Goal: Navigation & Orientation: Find specific page/section

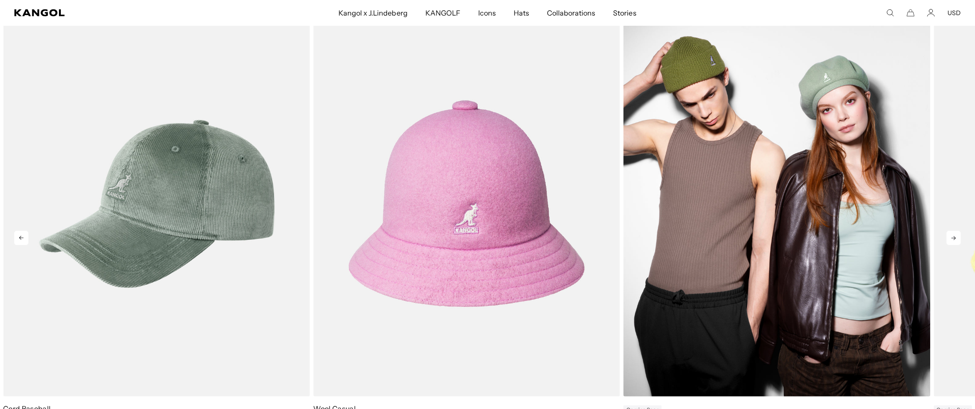
scroll to position [524, 0]
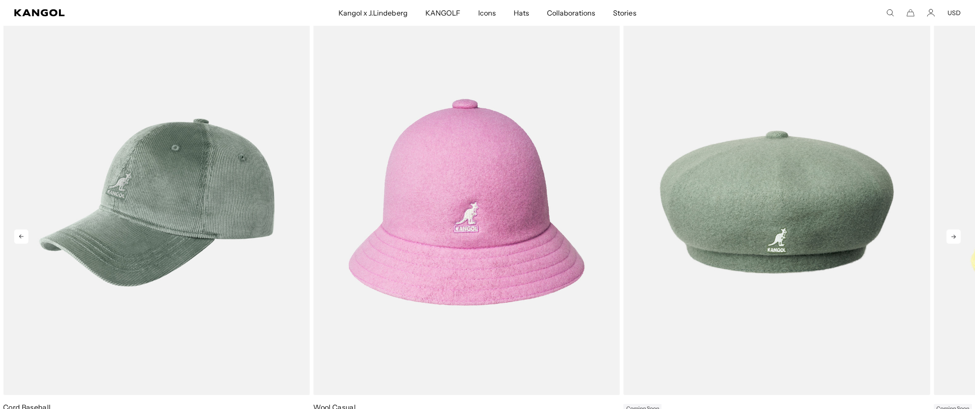
click at [956, 239] on icon at bounding box center [954, 236] width 14 height 14
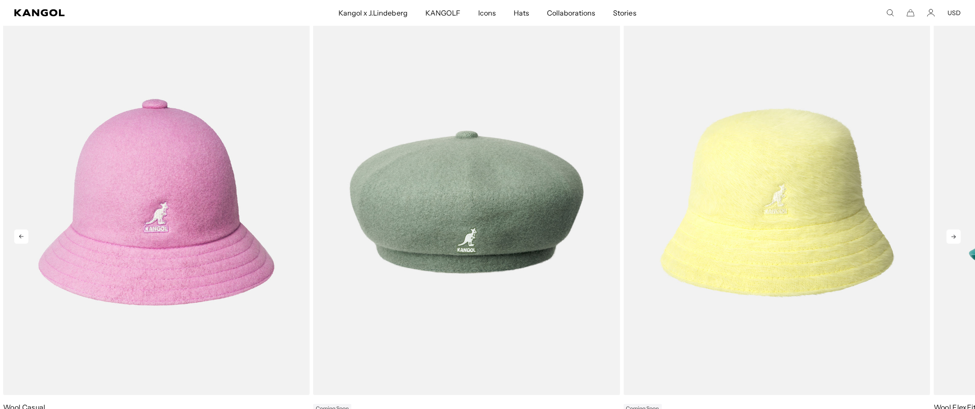
scroll to position [0, 0]
click at [956, 239] on icon at bounding box center [954, 236] width 14 height 14
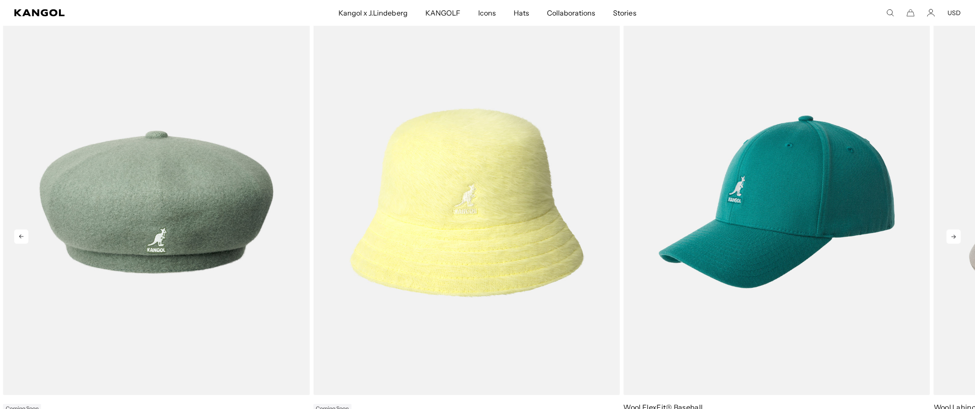
click at [956, 239] on icon at bounding box center [954, 236] width 14 height 14
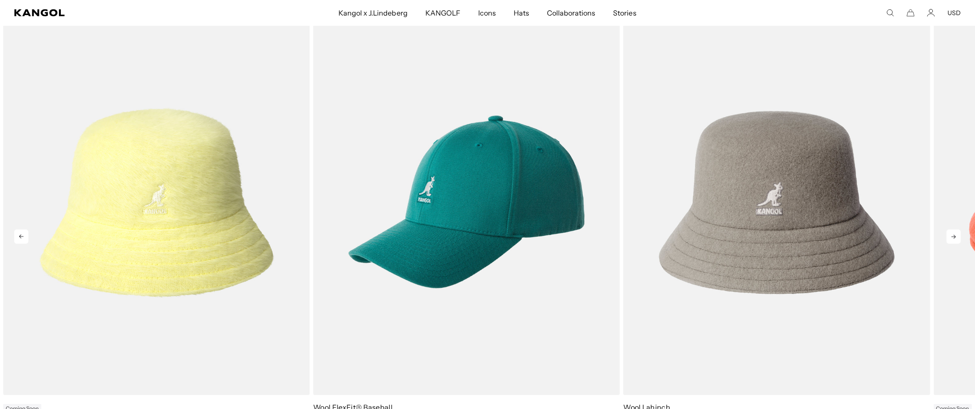
scroll to position [0, 182]
click at [956, 239] on icon at bounding box center [954, 236] width 14 height 14
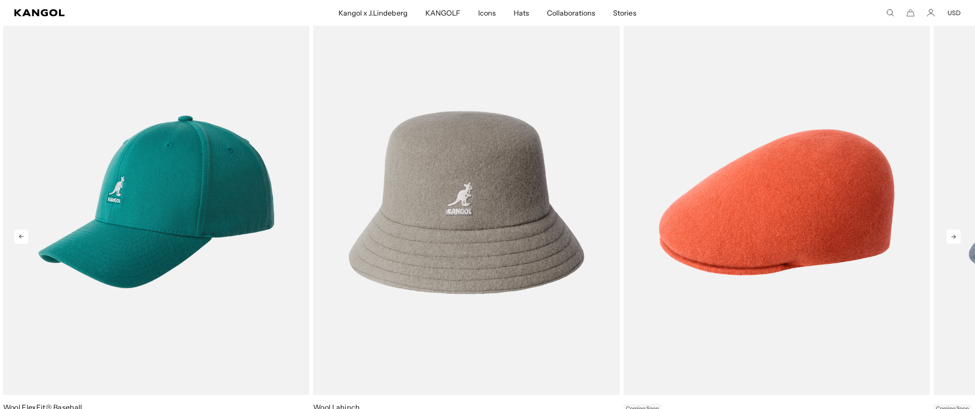
click at [956, 239] on icon at bounding box center [954, 236] width 14 height 14
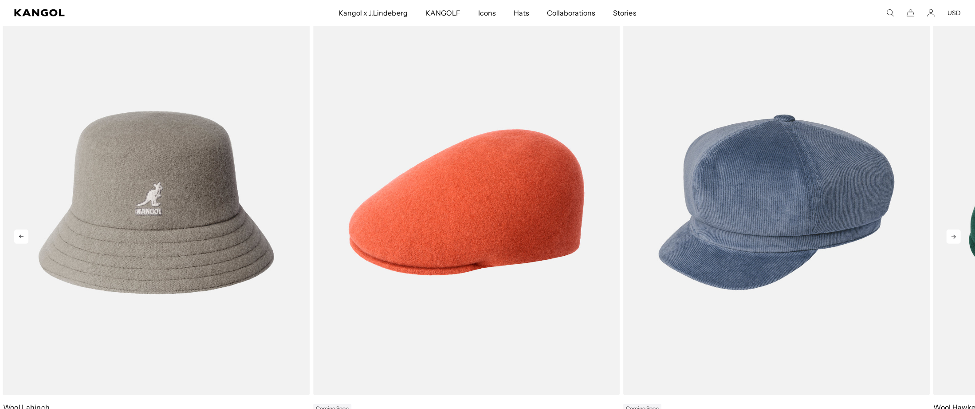
scroll to position [0, 0]
click at [956, 239] on icon at bounding box center [954, 236] width 14 height 14
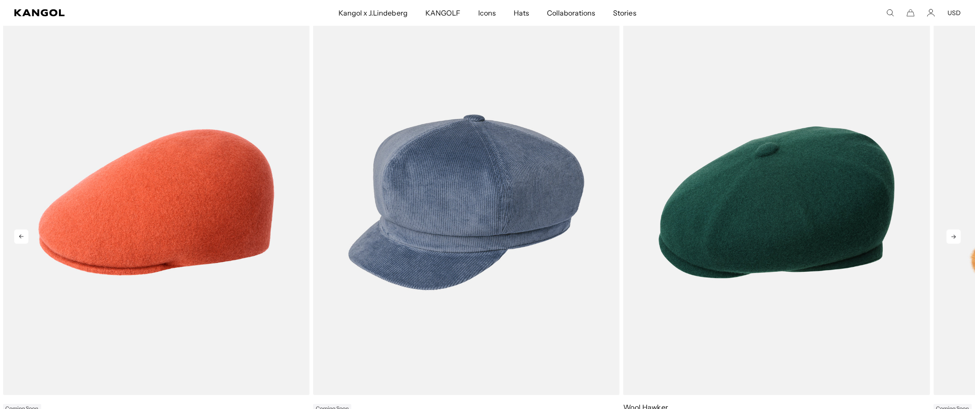
click at [956, 239] on icon at bounding box center [954, 236] width 14 height 14
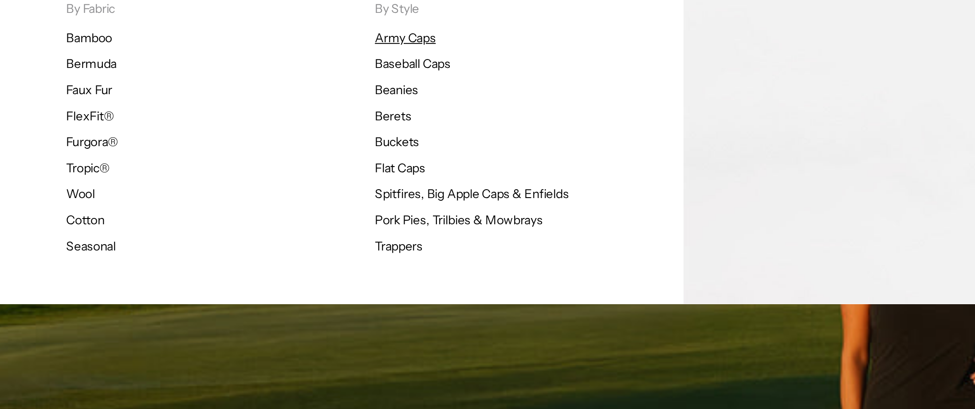
click at [348, 58] on link "Army Caps" at bounding box center [345, 59] width 31 height 8
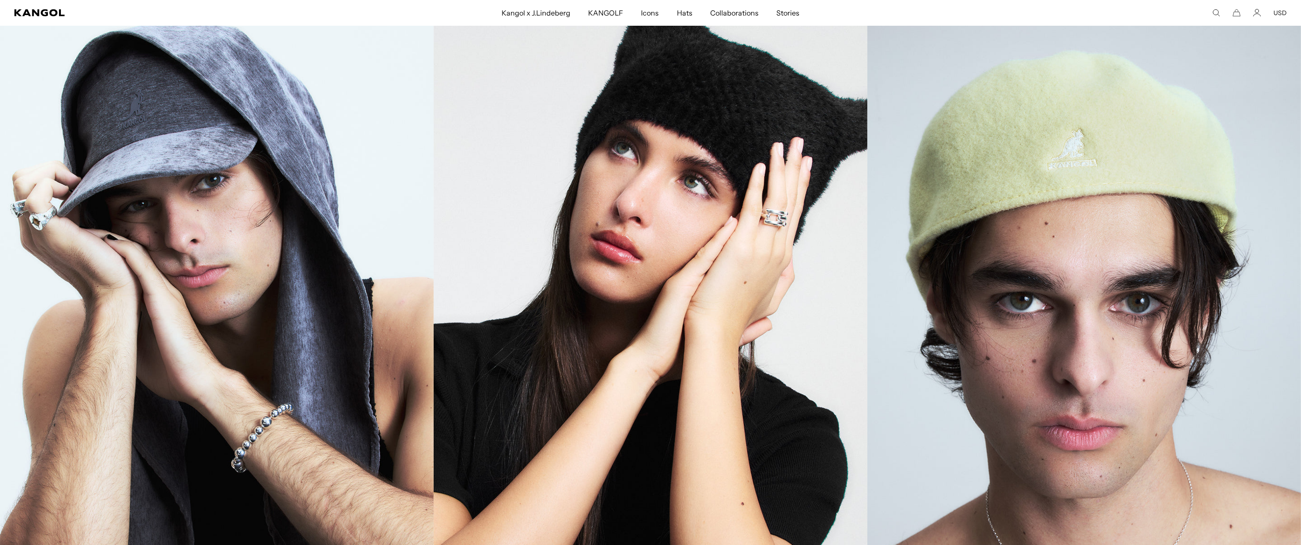
click at [749, 319] on link "Beanies" at bounding box center [651, 330] width 434 height 651
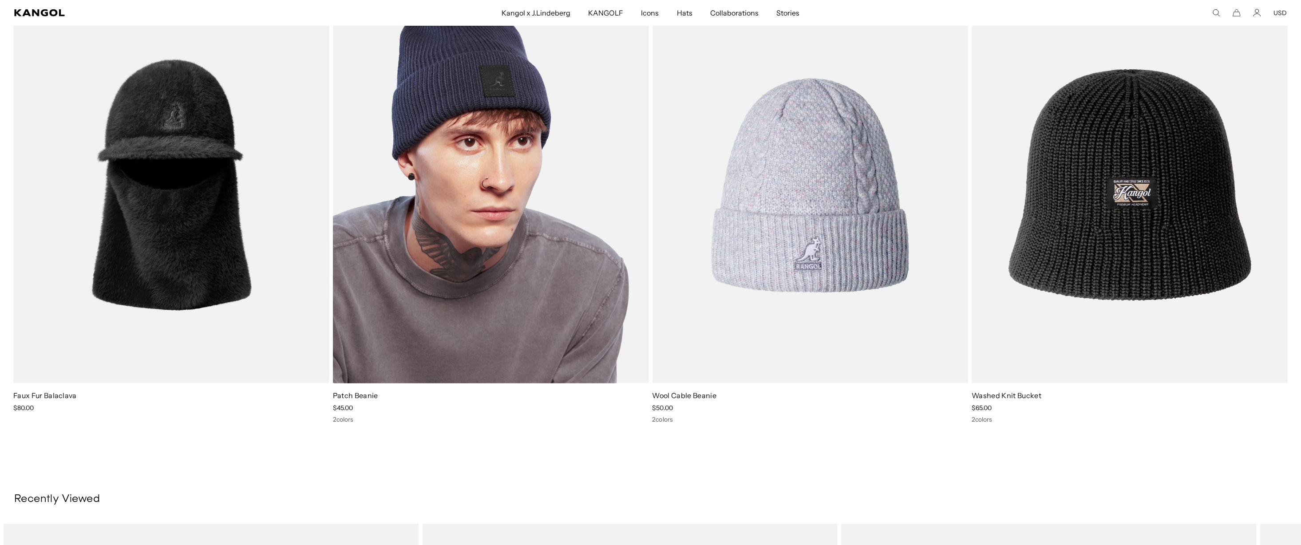
scroll to position [0, 182]
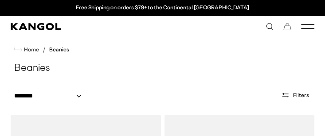
click at [269, 28] on use "Search here" at bounding box center [270, 27] width 7 height 7
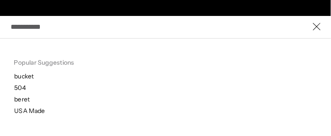
click at [24, 75] on p "bucket" at bounding box center [173, 76] width 317 height 8
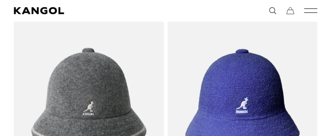
scroll to position [0, 183]
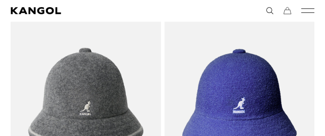
click at [272, 13] on use "Search here" at bounding box center [270, 11] width 7 height 7
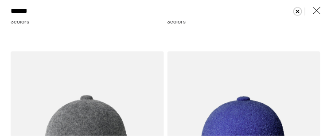
click at [294, 11] on icon "Clear search term" at bounding box center [298, 11] width 8 height 8
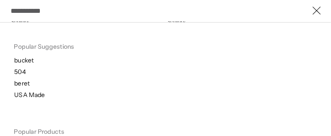
scroll to position [0, 0]
click at [313, 9] on icon "Close" at bounding box center [317, 10] width 8 height 8
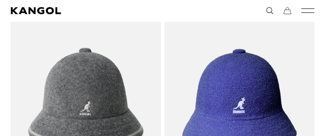
click at [308, 9] on icon "Mobile Menu" at bounding box center [307, 11] width 13 height 8
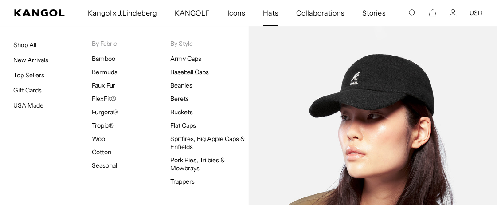
click at [193, 74] on link "Baseball Caps" at bounding box center [189, 72] width 39 height 8
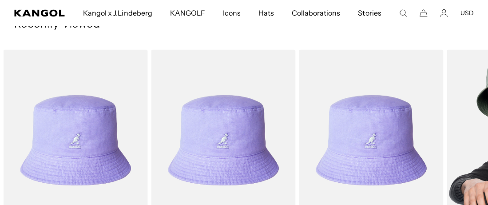
scroll to position [0, 182]
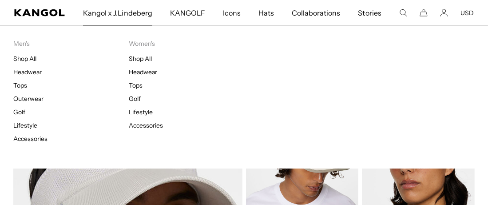
click at [150, 20] on span "Kangol x J.Lindeberg" at bounding box center [117, 13] width 69 height 26
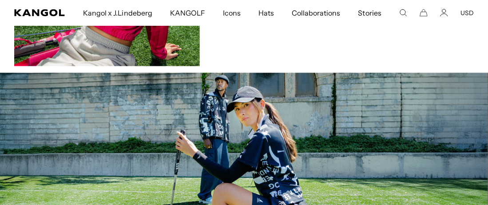
scroll to position [0, 182]
